Goal: Find specific page/section: Find specific page/section

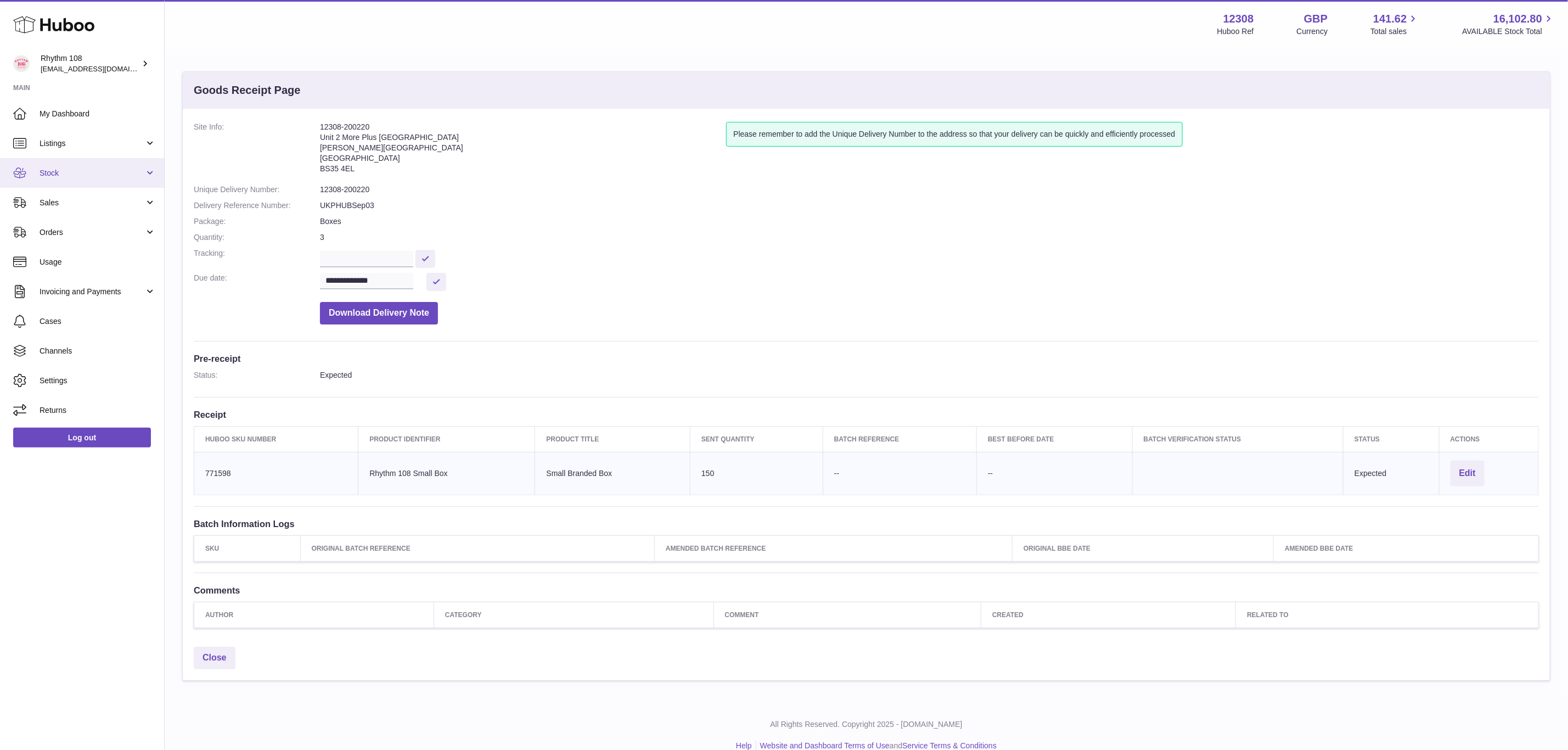
click at [50, 178] on span "Stock" at bounding box center [91, 173] width 104 height 10
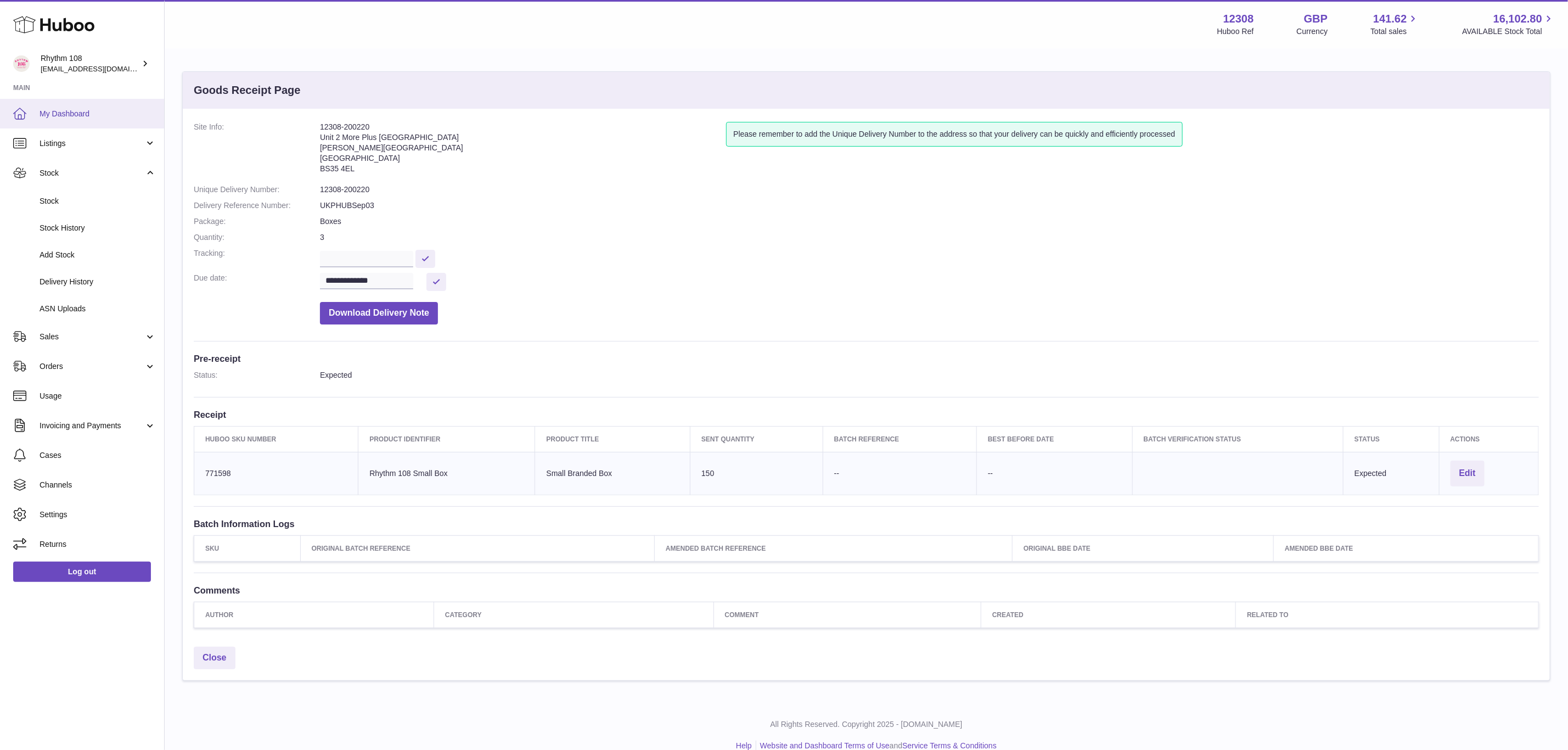
click at [82, 108] on span "My Dashboard" at bounding box center [97, 114] width 116 height 10
click at [78, 116] on span "My Dashboard" at bounding box center [97, 114] width 116 height 10
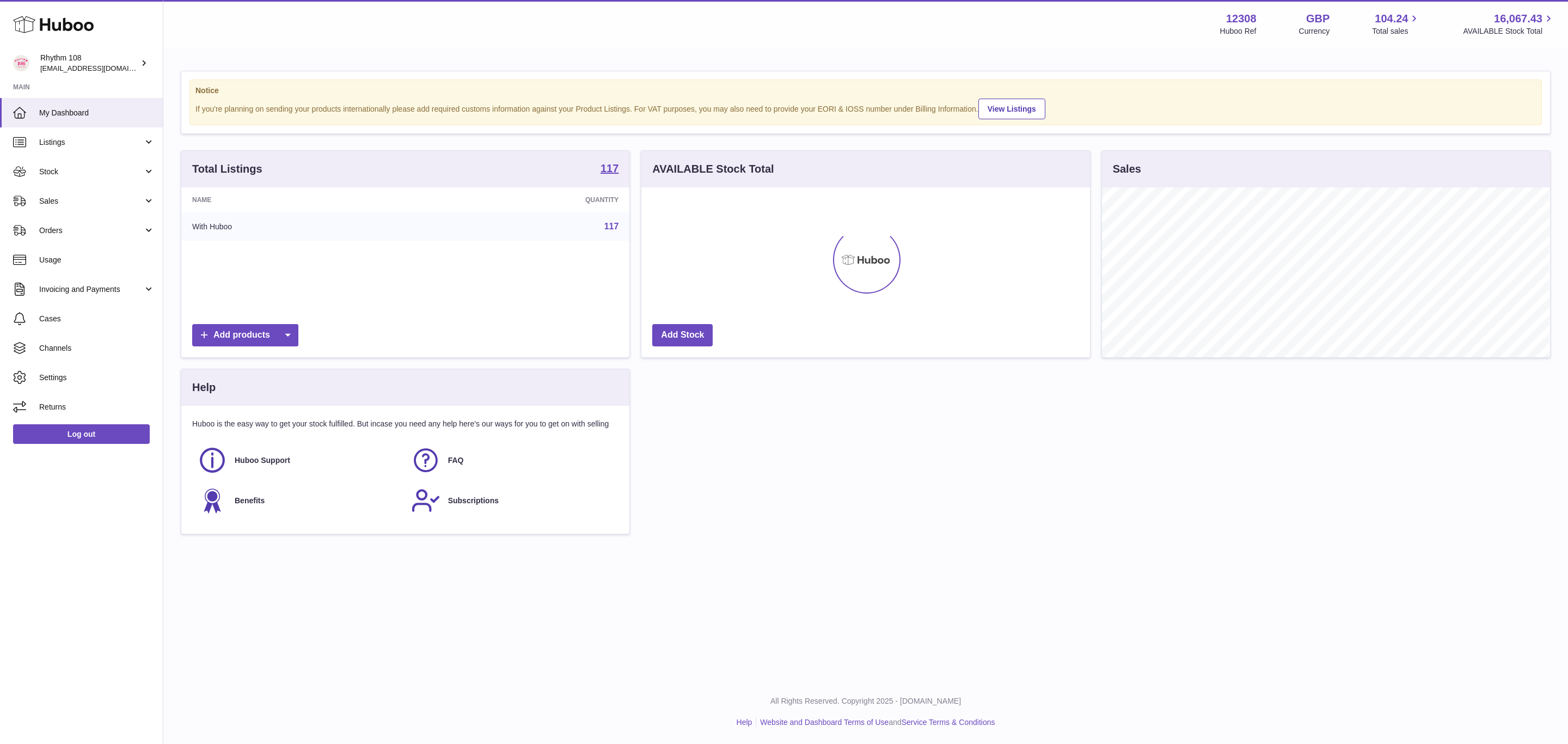
scroll to position [170, 448]
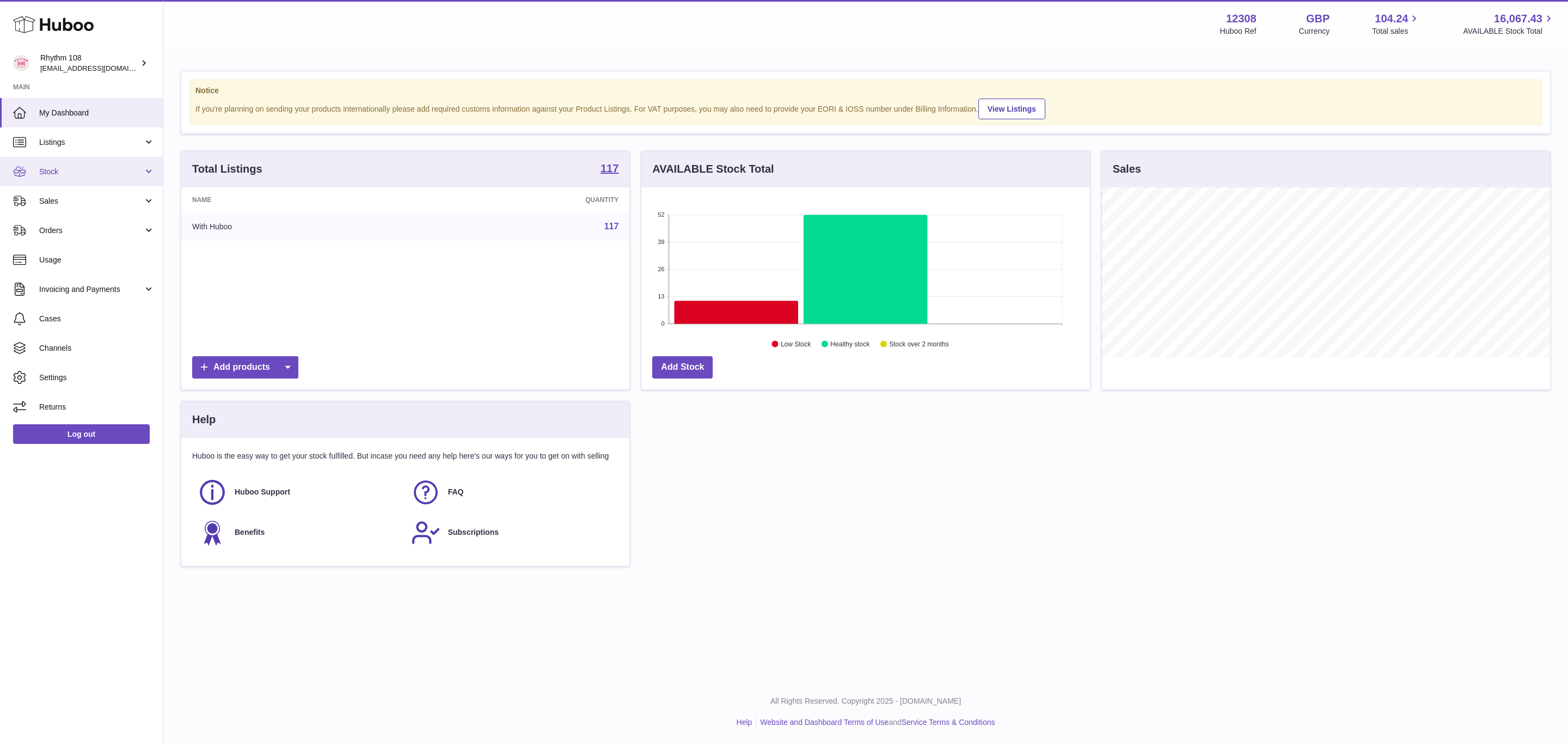
click at [56, 162] on link "Stock" at bounding box center [81, 171] width 163 height 29
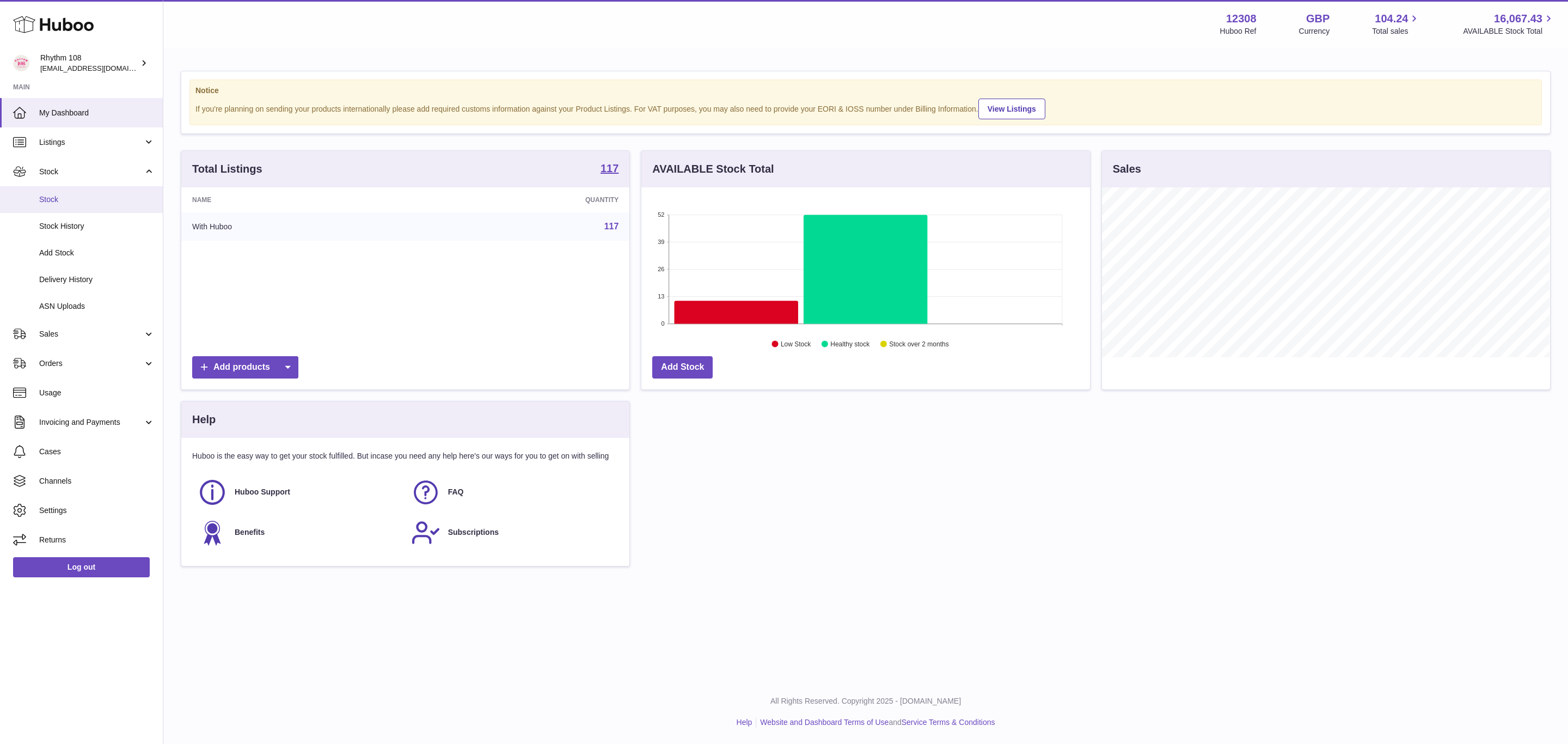
click at [80, 204] on span "Stock" at bounding box center [97, 200] width 115 height 10
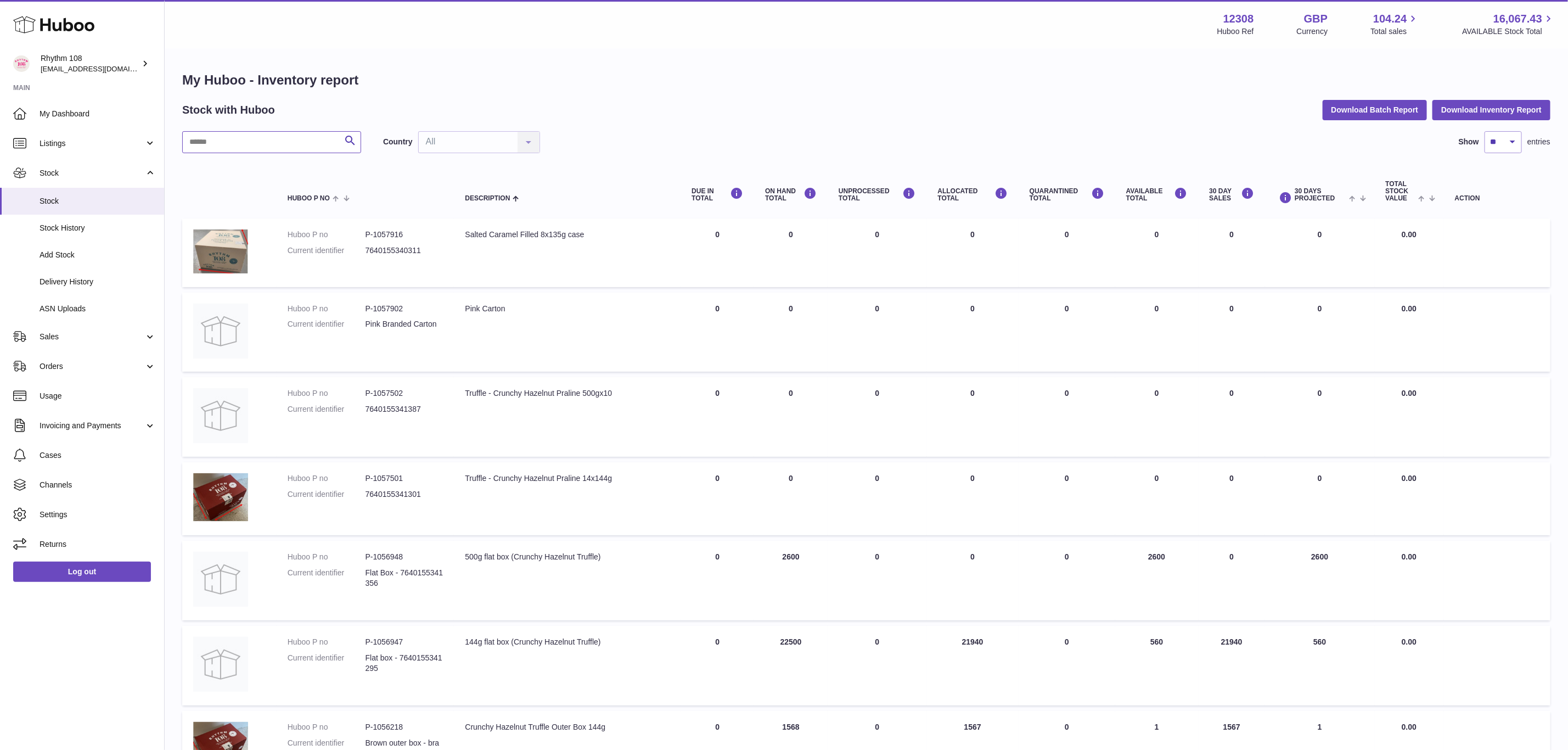
click at [305, 139] on input "text" at bounding box center [272, 142] width 179 height 22
type input "***"
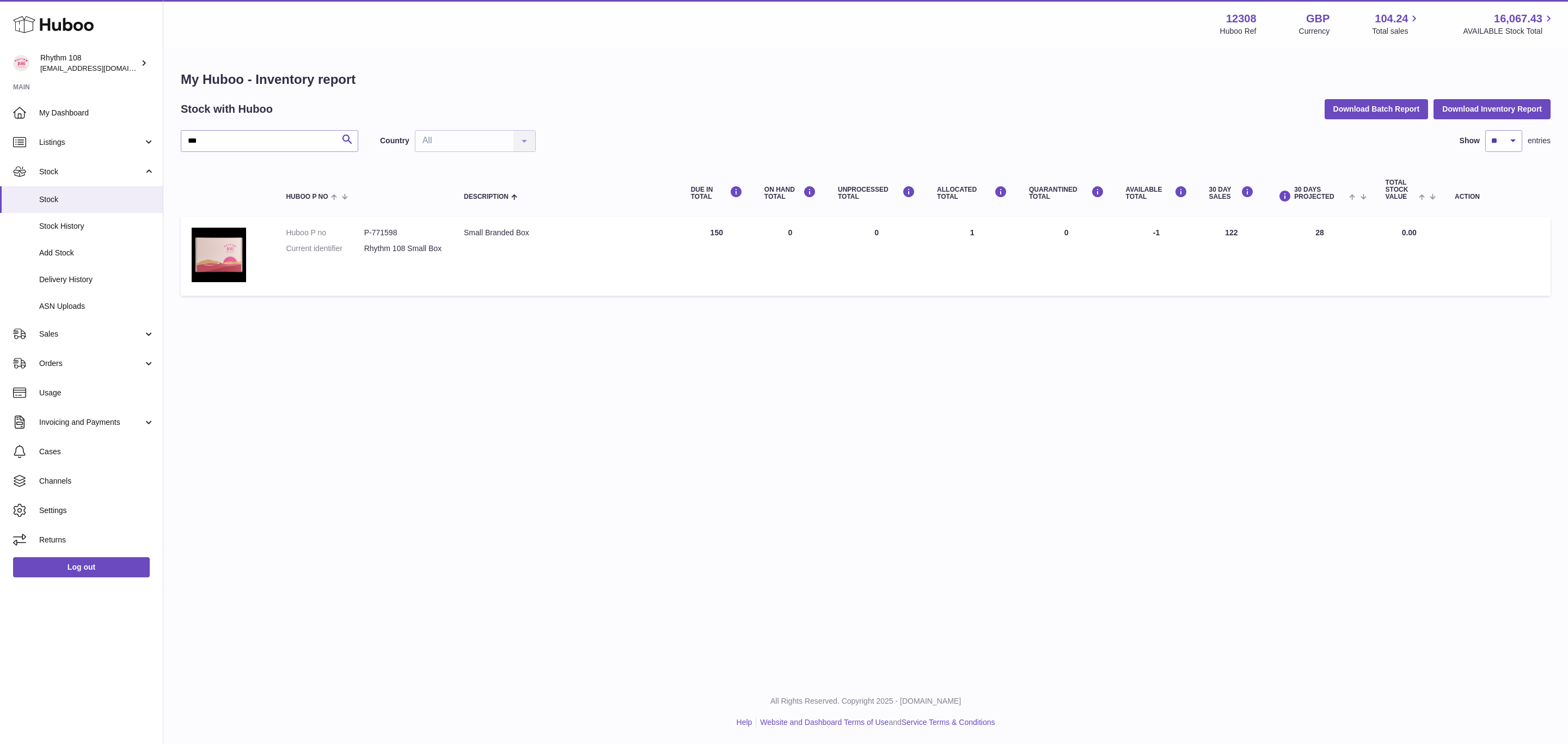
click at [897, 336] on div "Menu Huboo 12308 Huboo Ref GBP Currency 104.24 Total sales 16,067.43 AVAILABLE …" at bounding box center [866, 340] width 1405 height 680
click at [67, 332] on span "Sales" at bounding box center [91, 334] width 104 height 10
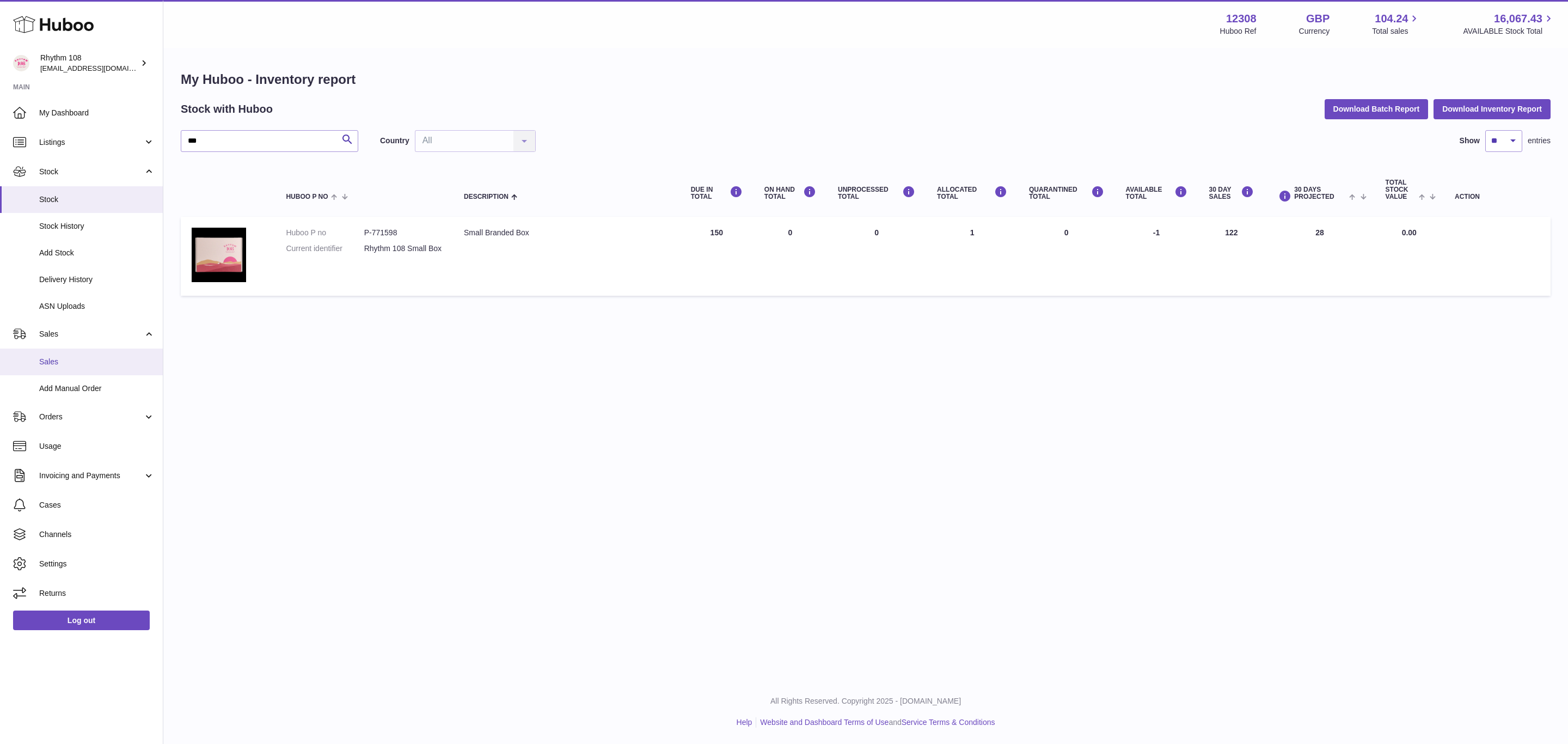
click at [73, 363] on span "Sales" at bounding box center [97, 362] width 115 height 10
